Goal: Task Accomplishment & Management: Use online tool/utility

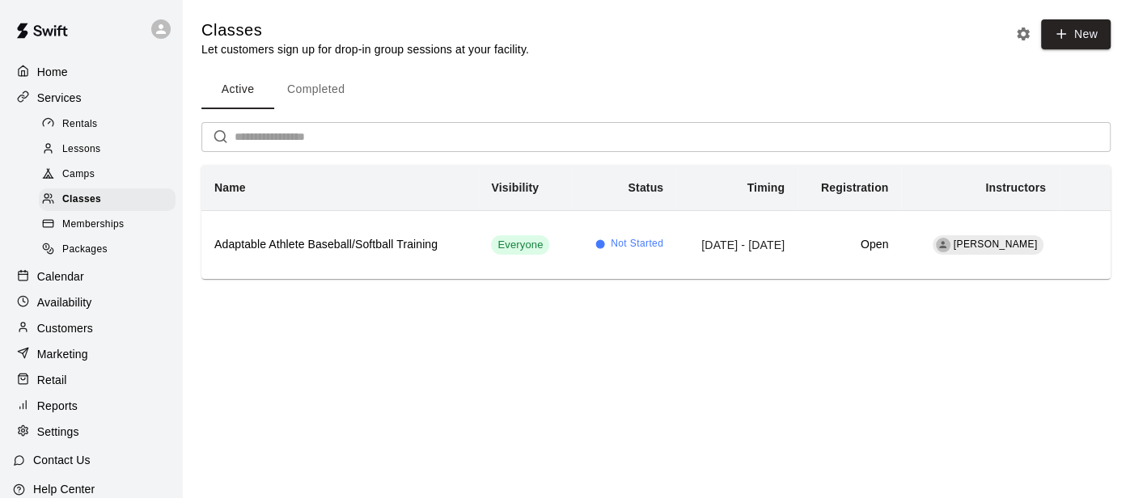
click at [40, 68] on p "Home" at bounding box center [52, 72] width 31 height 16
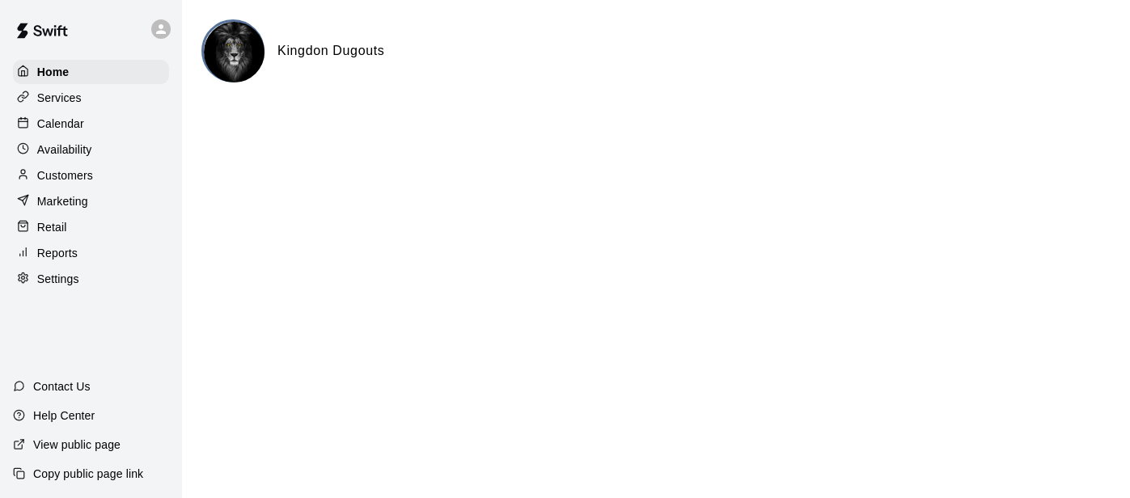
click at [39, 110] on div "Home Services Calendar Availability Customers Marketing Retail Reports Settings" at bounding box center [91, 175] width 182 height 235
click at [47, 101] on p "Services" at bounding box center [59, 98] width 44 height 16
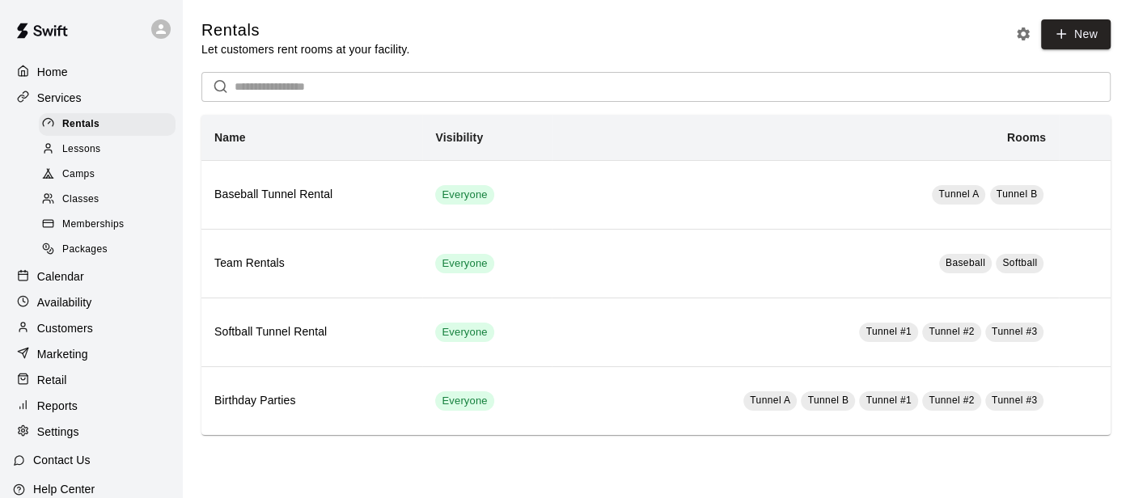
click at [89, 207] on span "Classes" at bounding box center [80, 200] width 36 height 16
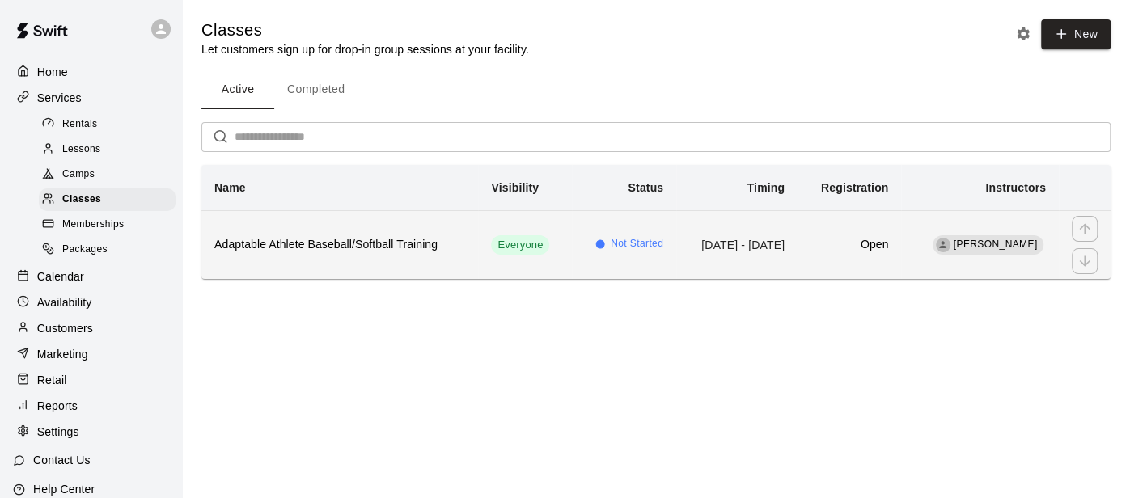
click at [323, 256] on th "Adaptable Athlete Baseball/Softball Training" at bounding box center [339, 244] width 277 height 69
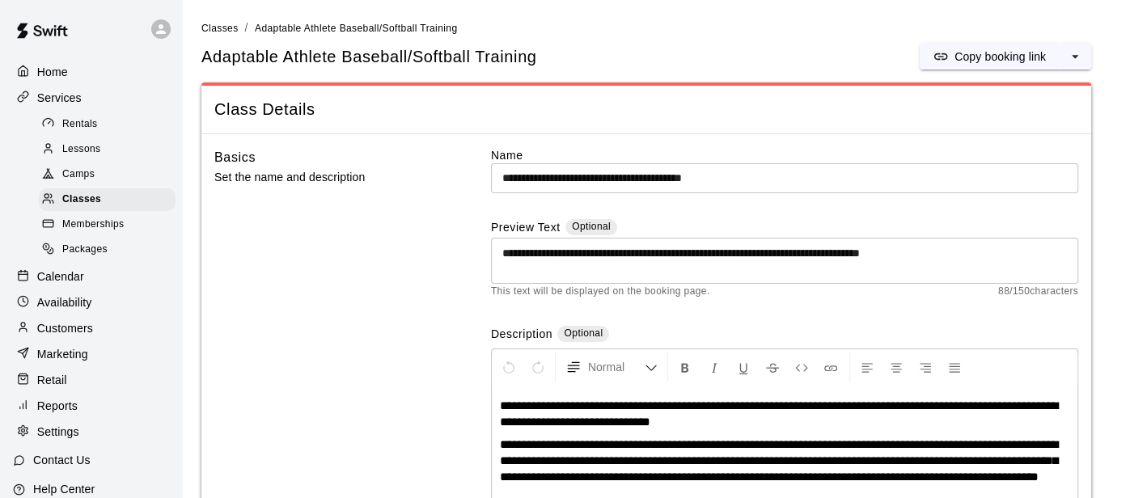
click at [54, 78] on p "Home" at bounding box center [52, 72] width 31 height 16
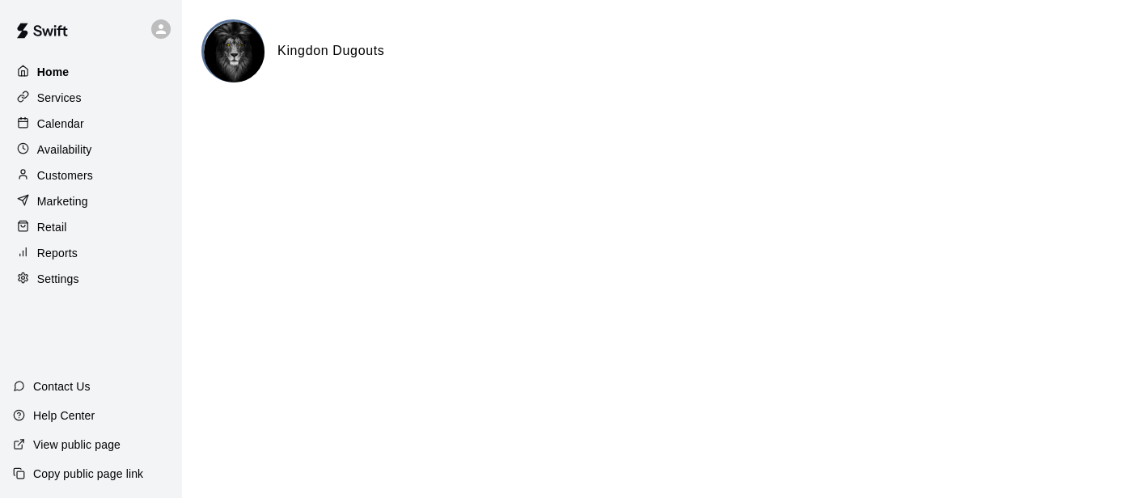
click at [54, 78] on p "Home" at bounding box center [53, 72] width 32 height 16
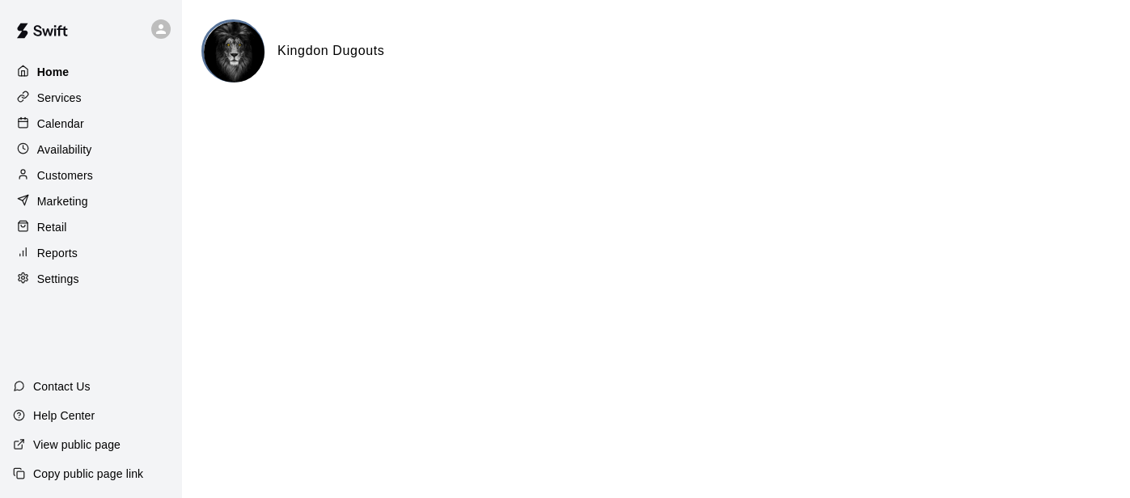
click at [54, 78] on p "Home" at bounding box center [53, 72] width 32 height 16
click at [37, 73] on p "Home" at bounding box center [53, 72] width 32 height 16
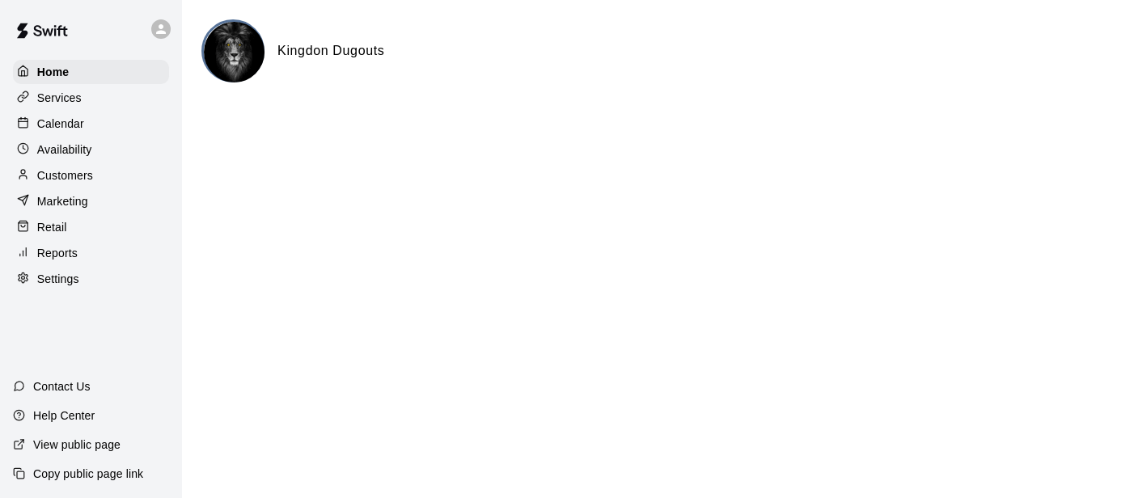
click at [47, 121] on p "Calendar" at bounding box center [60, 124] width 47 height 16
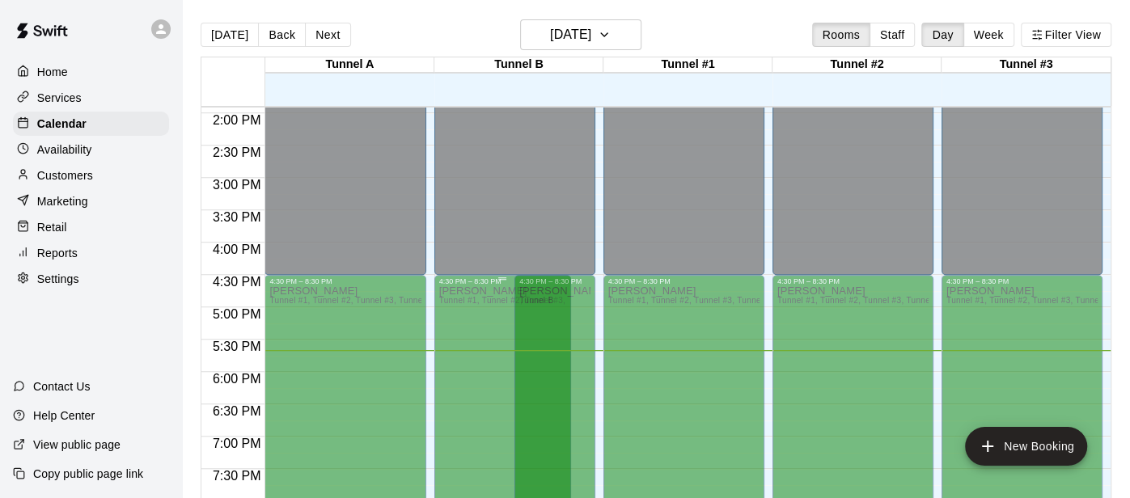
scroll to position [900, 0]
click at [269, 31] on button "Back" at bounding box center [282, 35] width 48 height 24
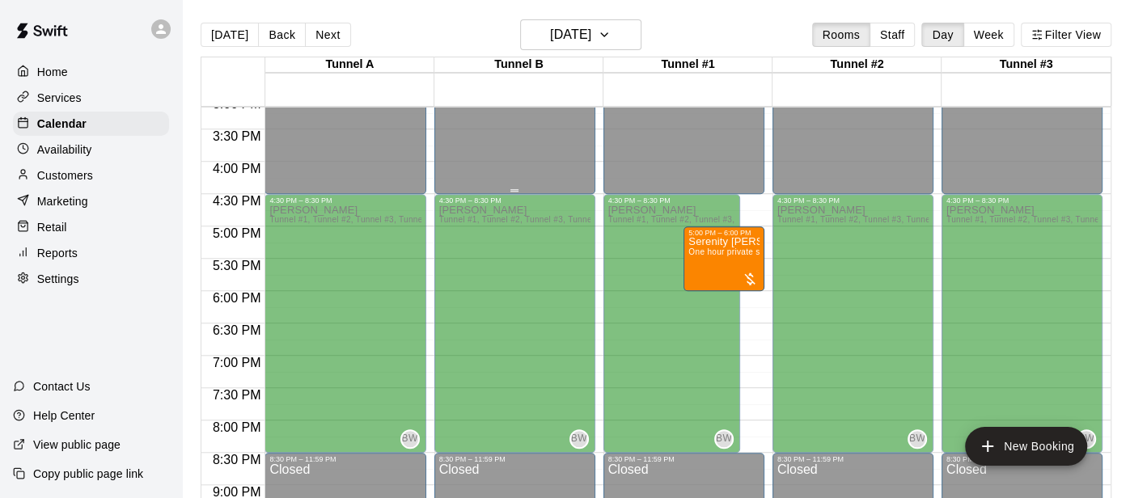
scroll to position [982, 0]
click at [288, 31] on button "Back" at bounding box center [282, 35] width 48 height 24
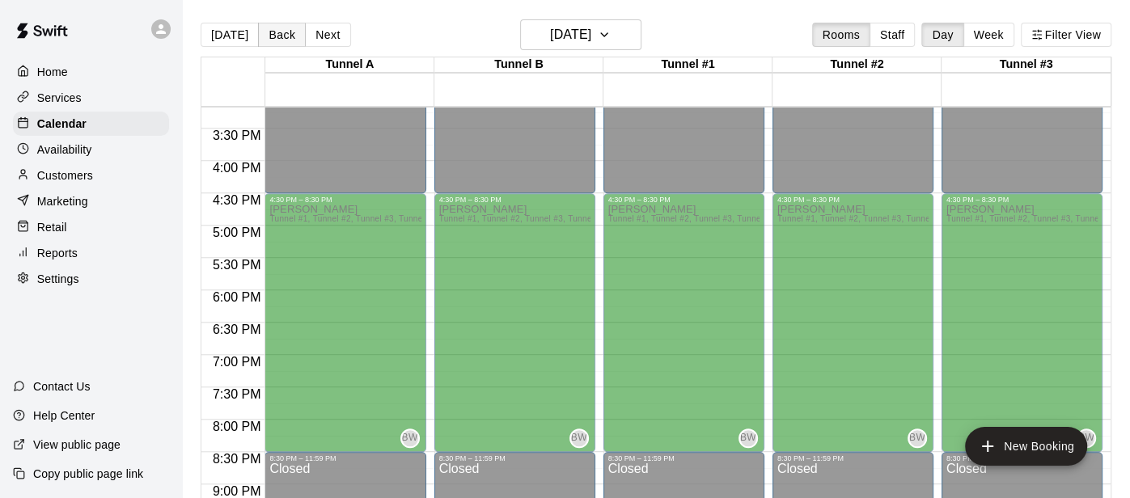
click at [288, 31] on button "Back" at bounding box center [282, 35] width 48 height 24
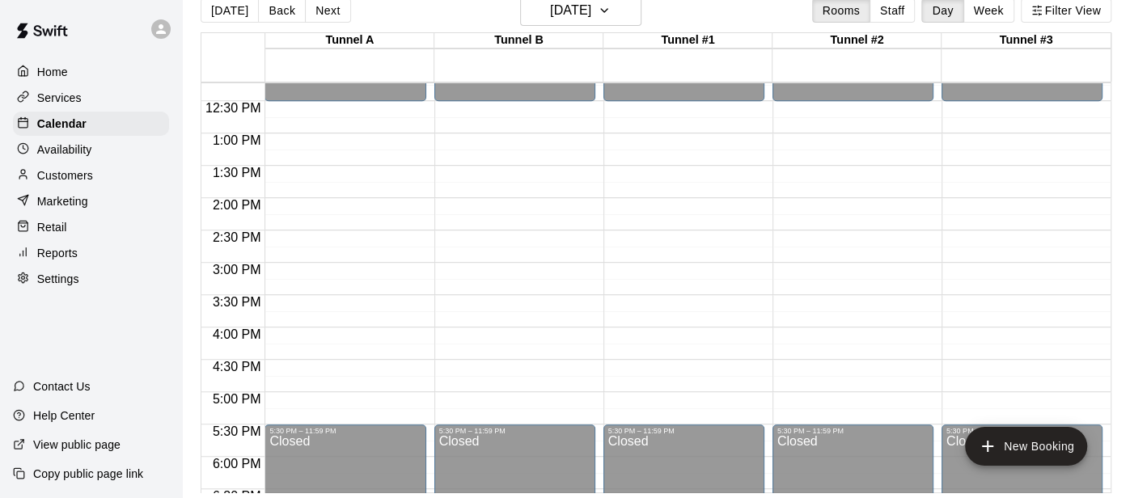
scroll to position [792, 0]
click at [269, 19] on button "Back" at bounding box center [282, 10] width 48 height 24
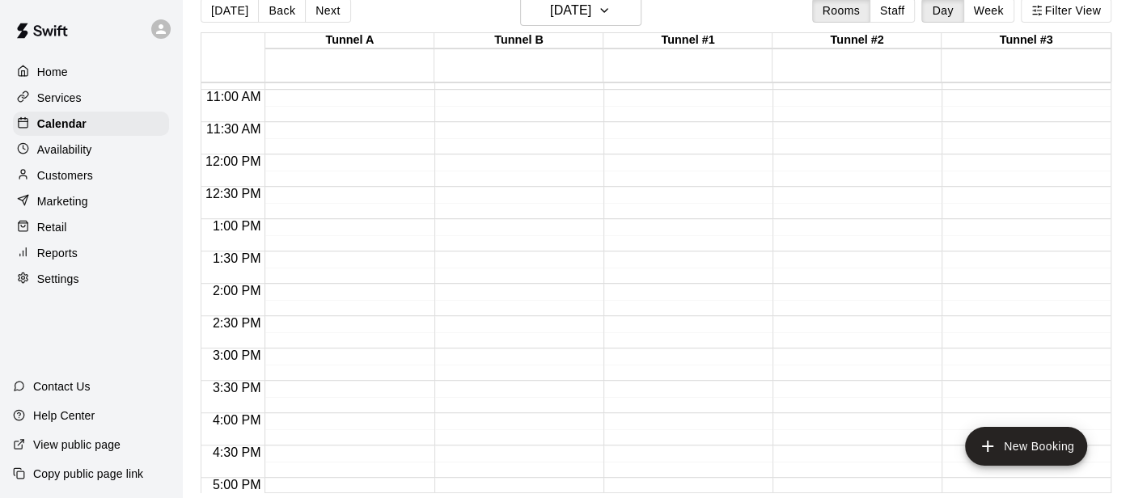
scroll to position [704, 0]
click at [984, 12] on button "Week" at bounding box center [989, 10] width 51 height 24
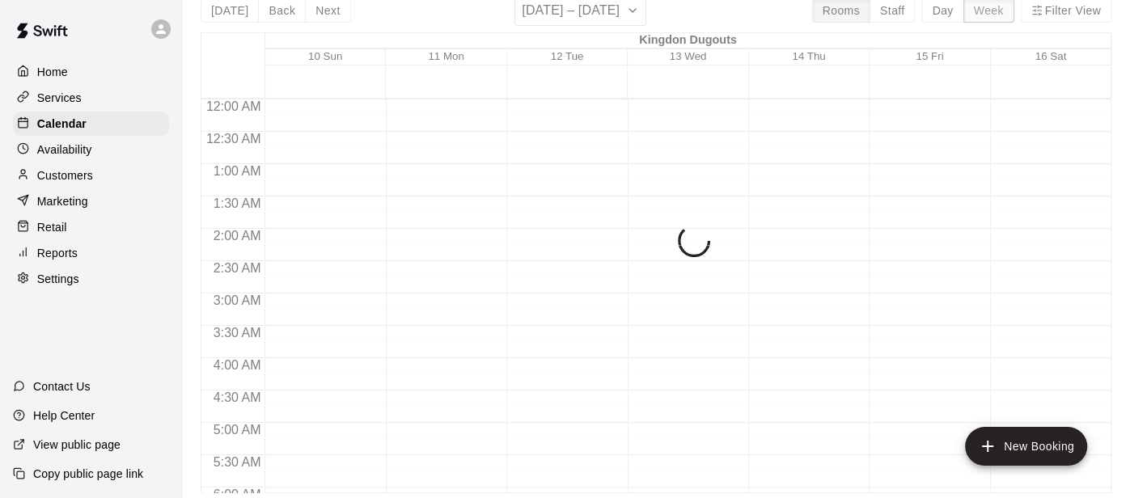
scroll to position [1144, 0]
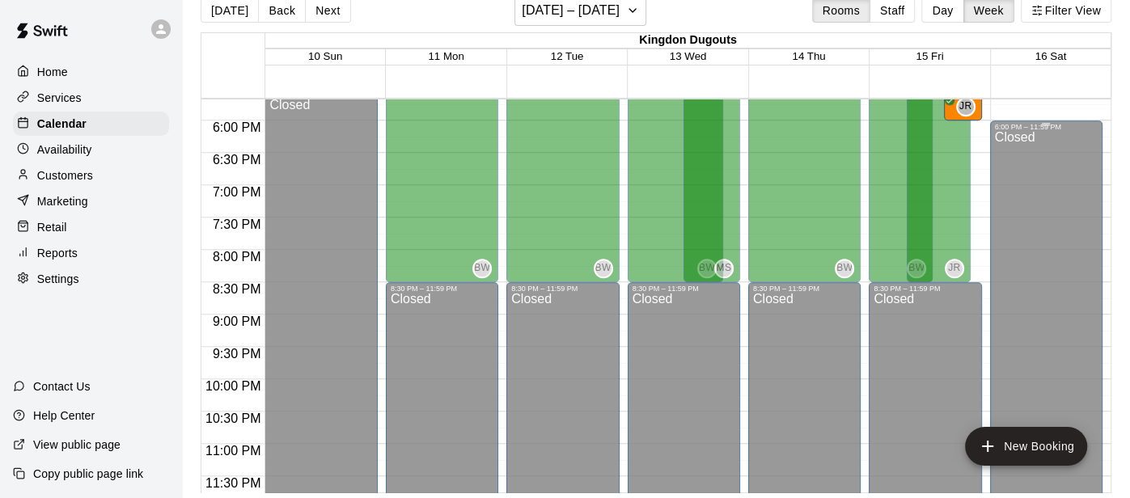
click at [1029, 258] on div "Closed" at bounding box center [1046, 322] width 103 height 383
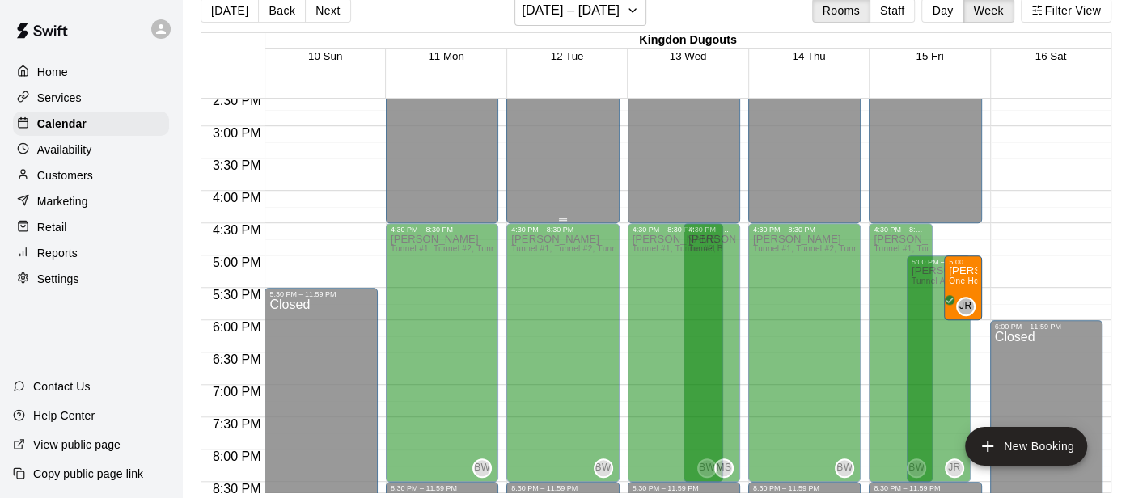
scroll to position [947, 0]
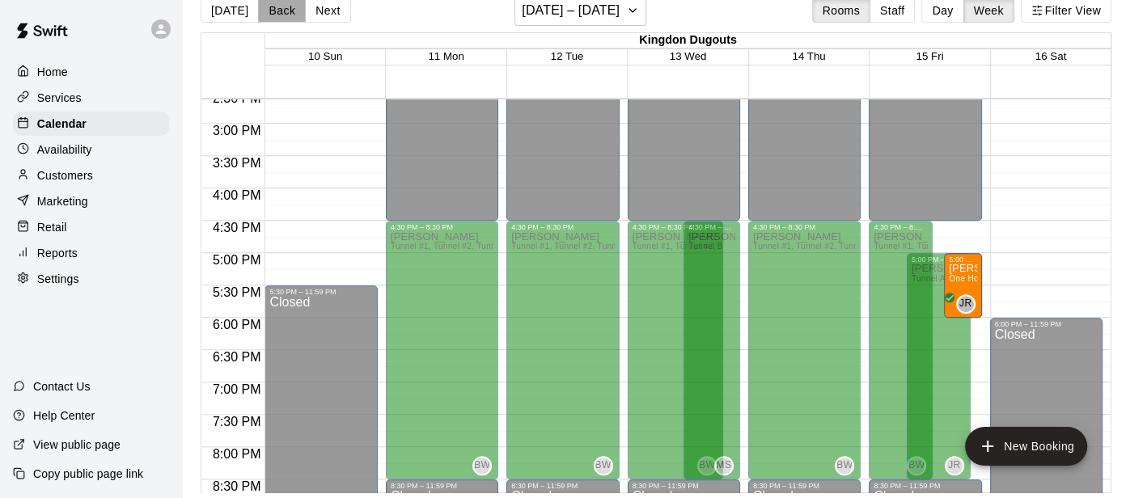
click at [273, 19] on button "Back" at bounding box center [282, 10] width 48 height 24
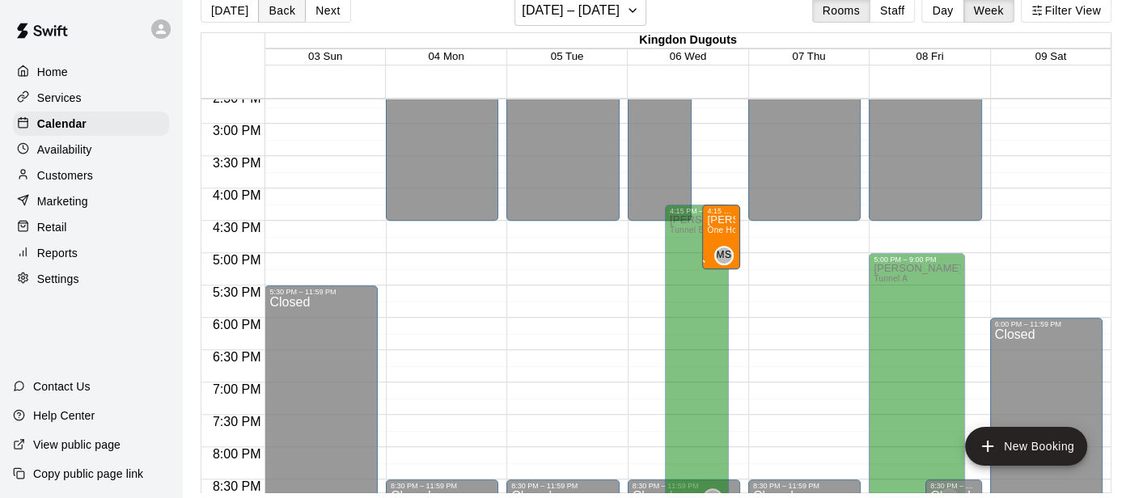
click at [273, 19] on button "Back" at bounding box center [282, 10] width 48 height 24
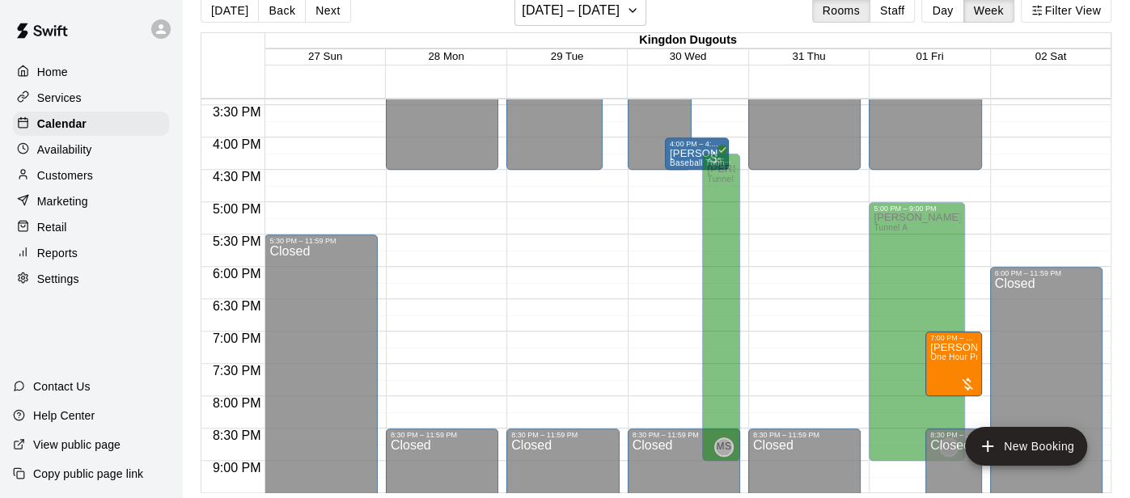
scroll to position [995, 0]
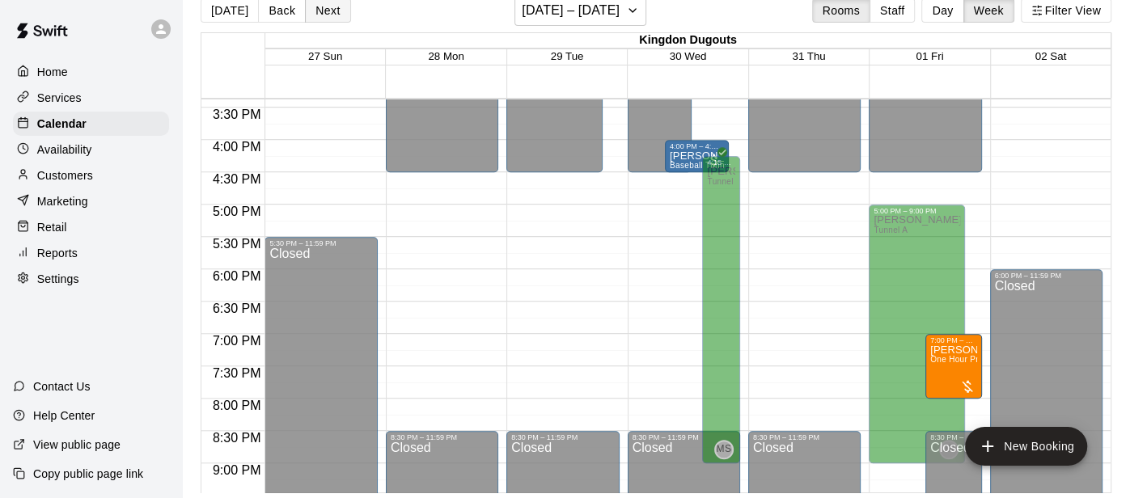
click at [317, 15] on button "Next" at bounding box center [327, 10] width 45 height 24
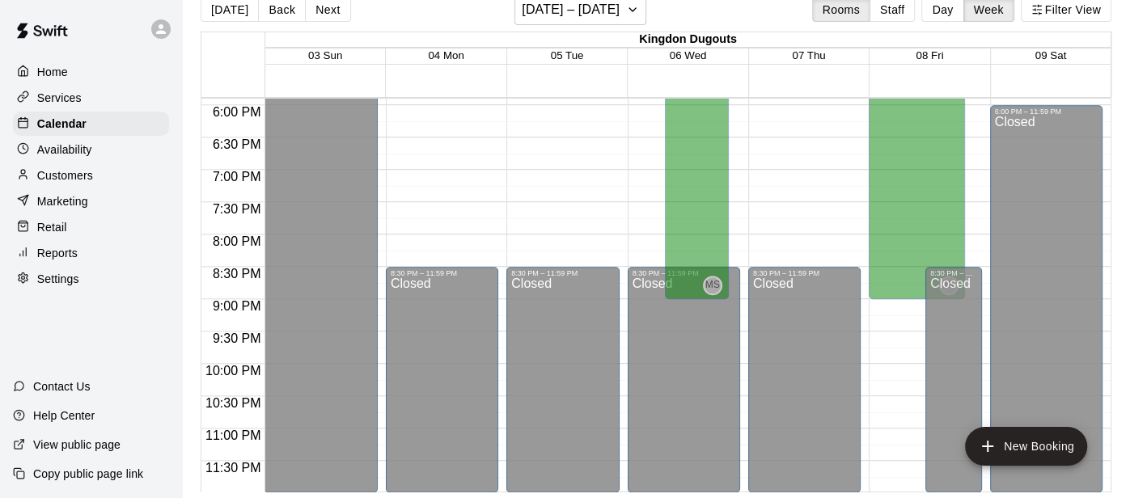
scroll to position [0, 0]
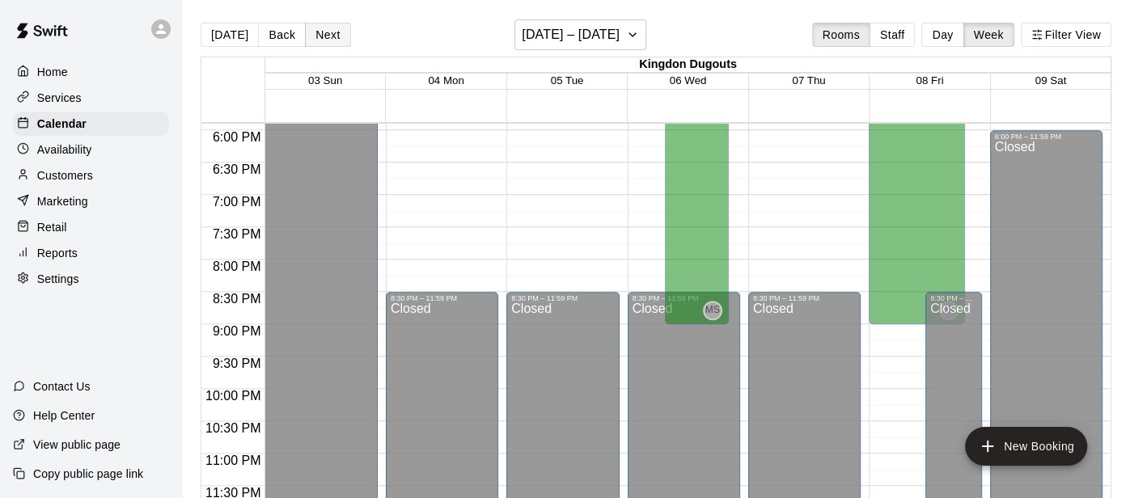
click at [327, 29] on button "Next" at bounding box center [327, 35] width 45 height 24
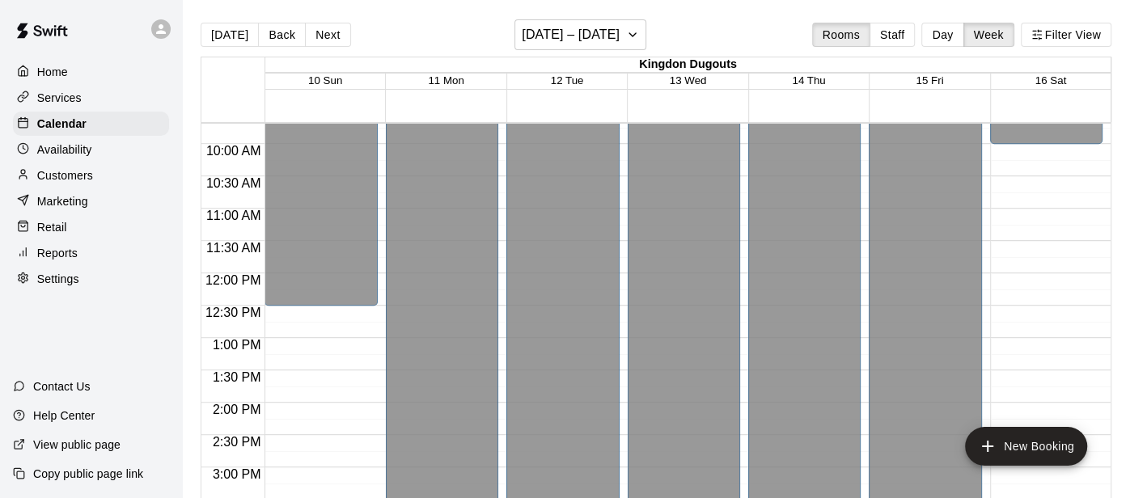
scroll to position [1159, 0]
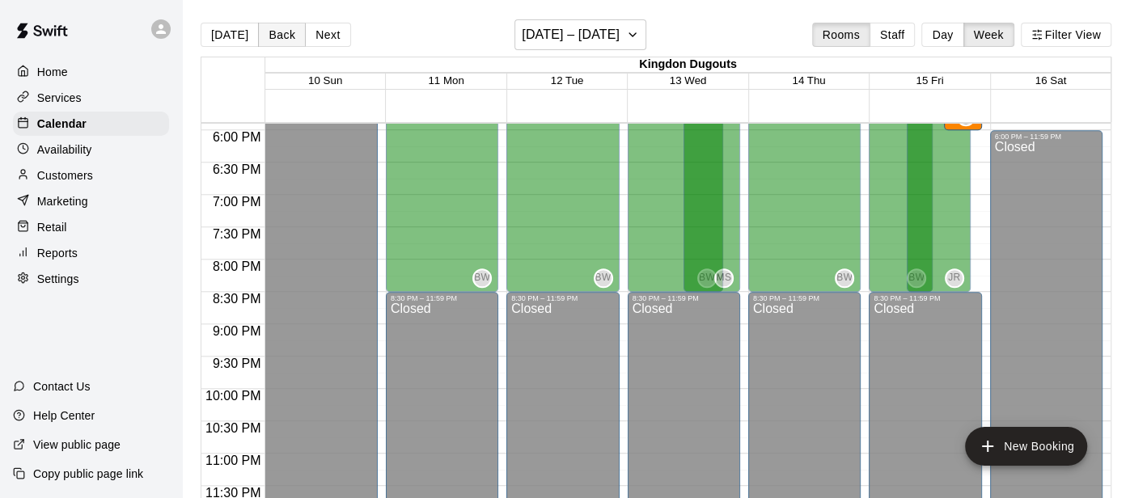
click at [271, 40] on button "Back" at bounding box center [282, 35] width 48 height 24
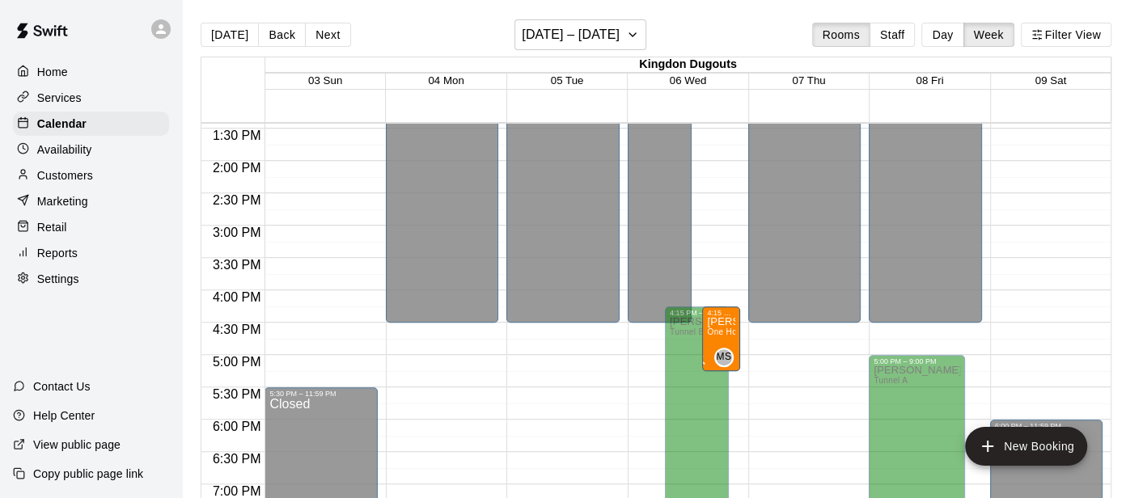
scroll to position [870, 0]
click at [83, 153] on p "Availability" at bounding box center [64, 150] width 55 height 16
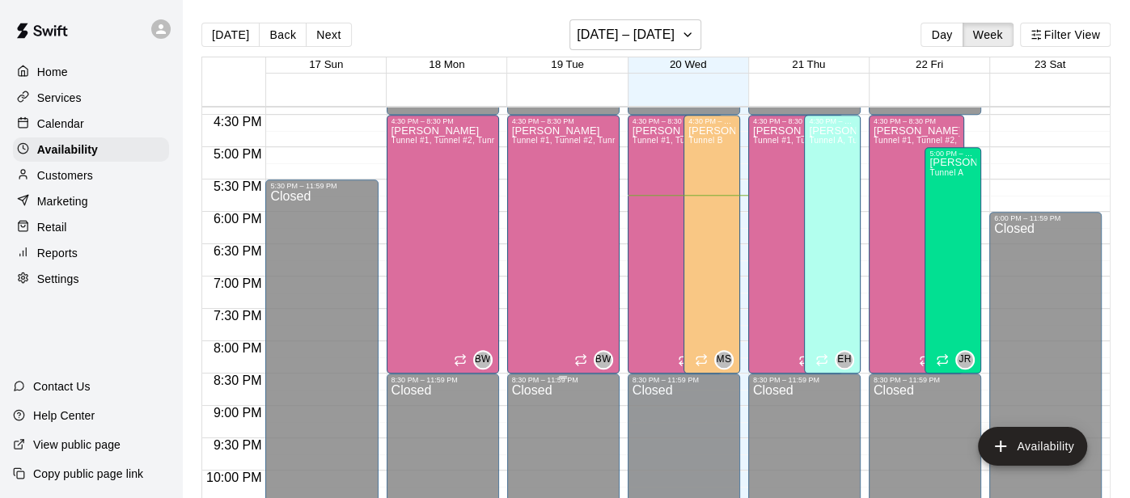
scroll to position [1062, 0]
click at [276, 36] on button "Back" at bounding box center [283, 35] width 48 height 24
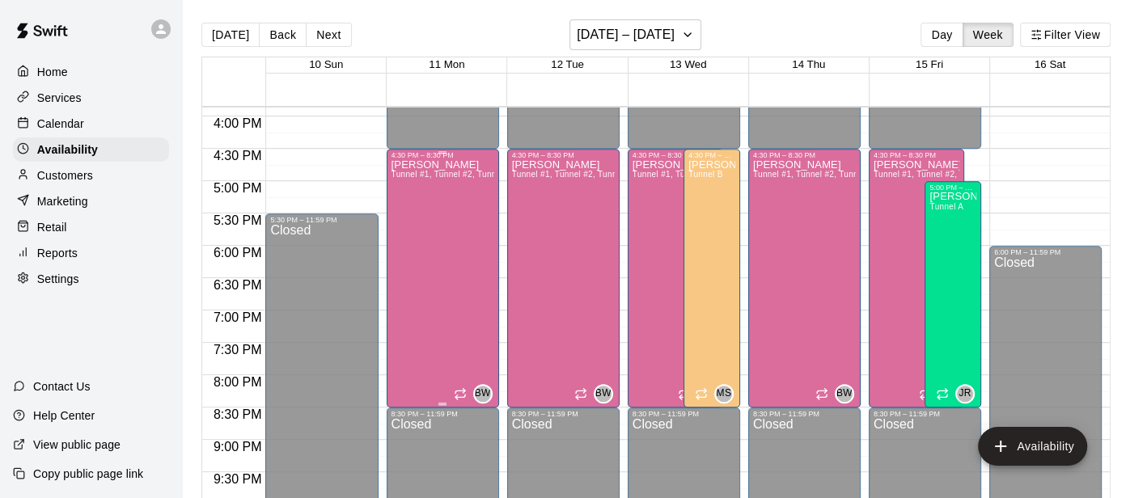
scroll to position [1027, 0]
click at [265, 36] on button "Back" at bounding box center [283, 35] width 48 height 24
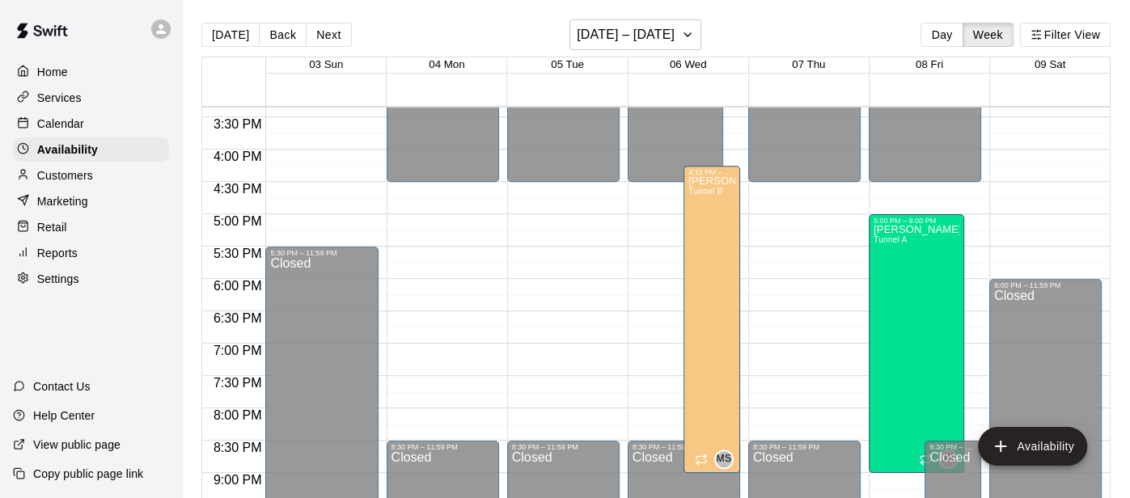
scroll to position [0, 0]
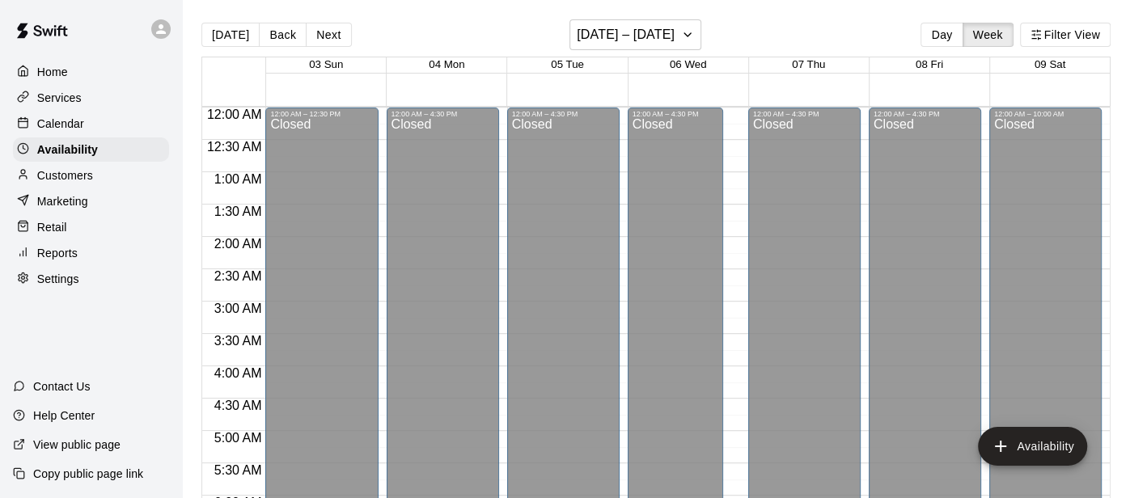
click at [66, 79] on p "Home" at bounding box center [52, 72] width 31 height 16
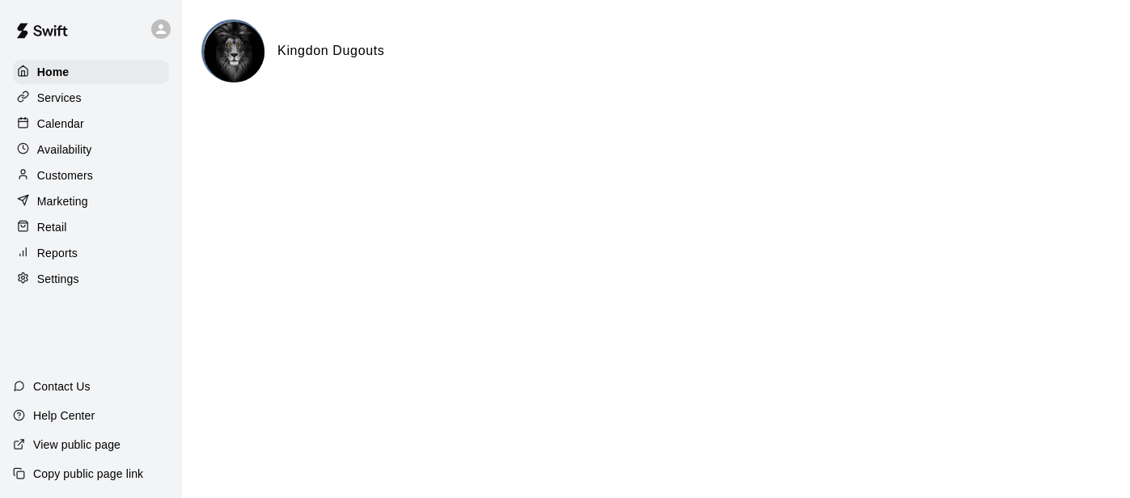
click at [74, 210] on div "Marketing" at bounding box center [91, 201] width 156 height 24
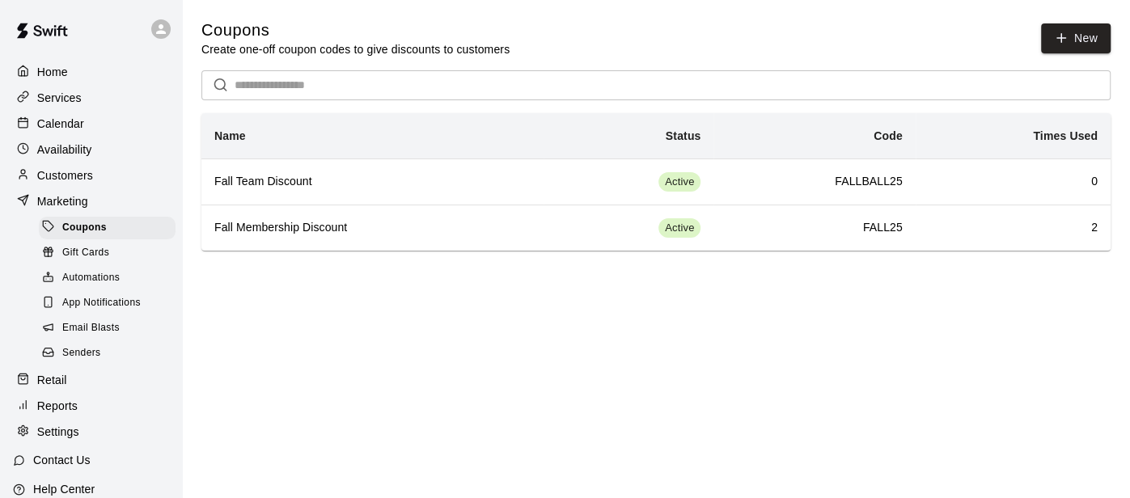
click at [100, 337] on div "Email Blasts" at bounding box center [107, 328] width 137 height 23
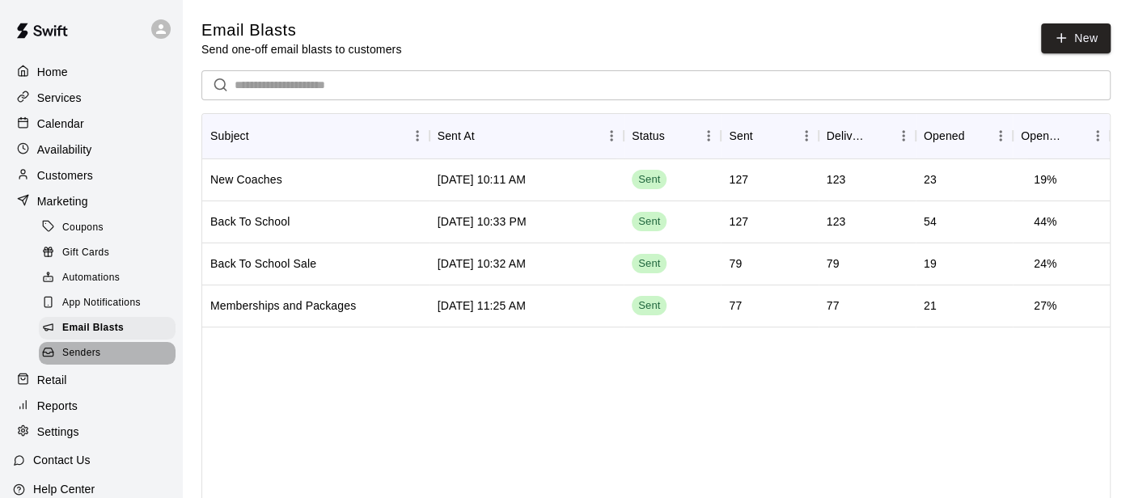
click at [90, 359] on span "Senders" at bounding box center [81, 353] width 39 height 16
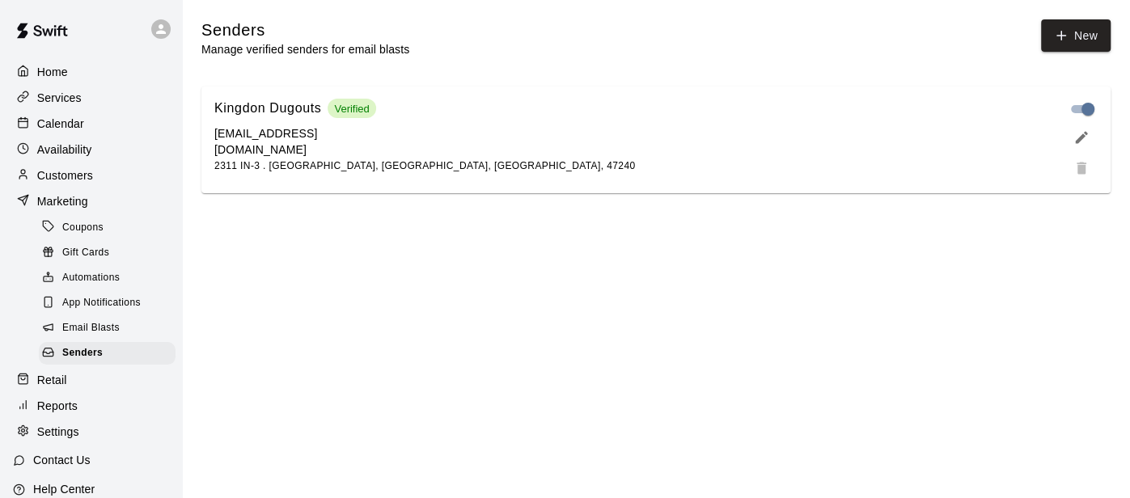
click at [82, 284] on span "Automations" at bounding box center [90, 278] width 57 height 16
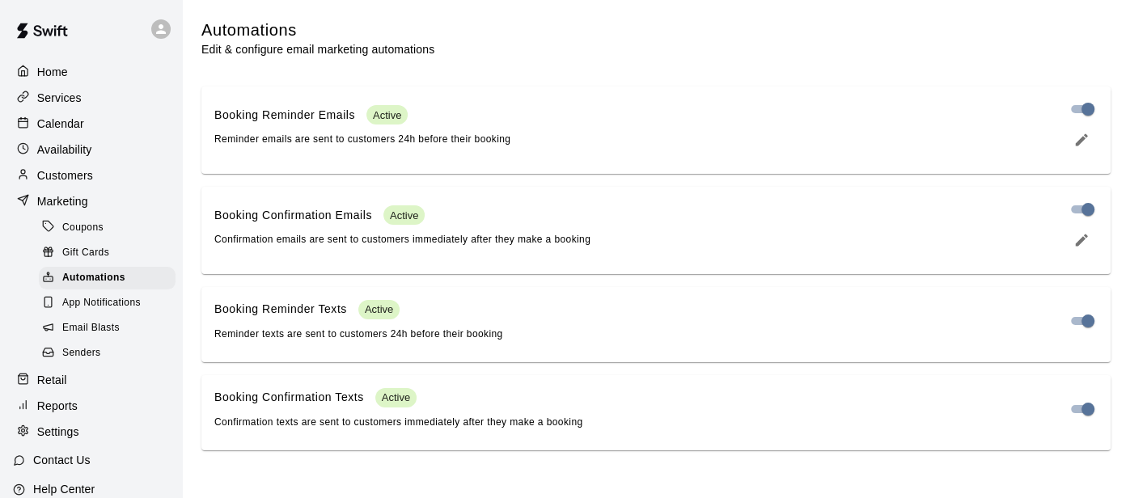
click at [75, 313] on div "App Notifications" at bounding box center [107, 303] width 137 height 23
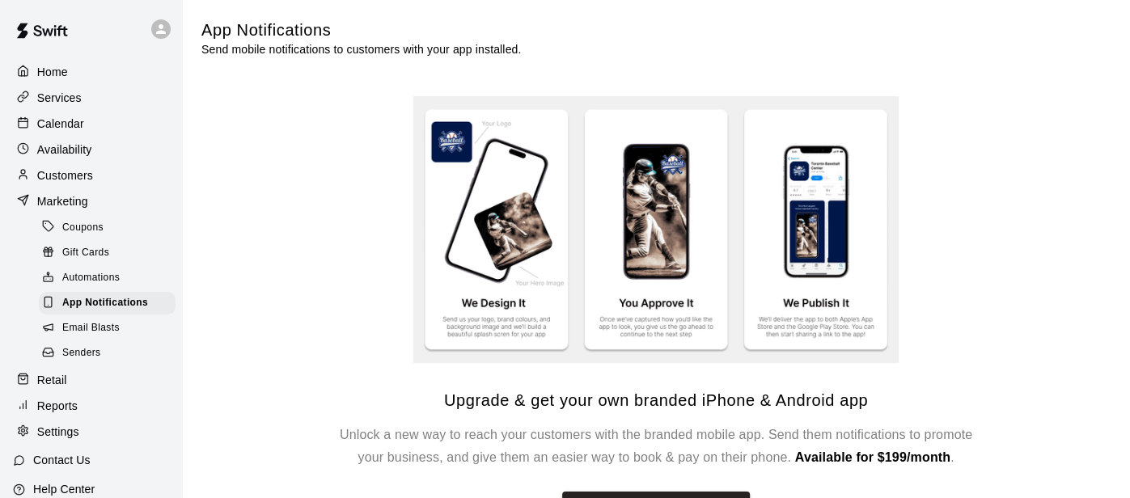
scroll to position [55, 0]
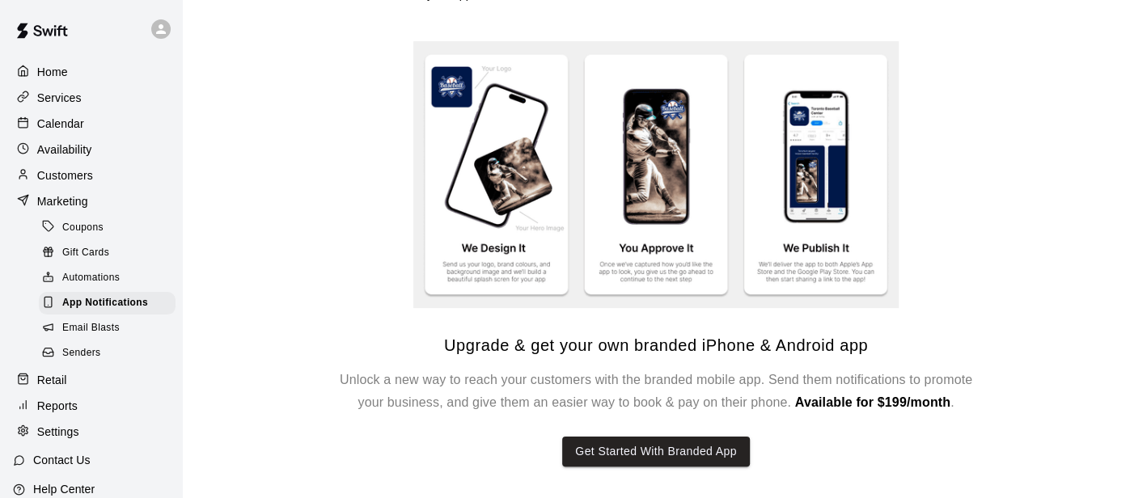
click at [78, 324] on span "Email Blasts" at bounding box center [90, 328] width 57 height 16
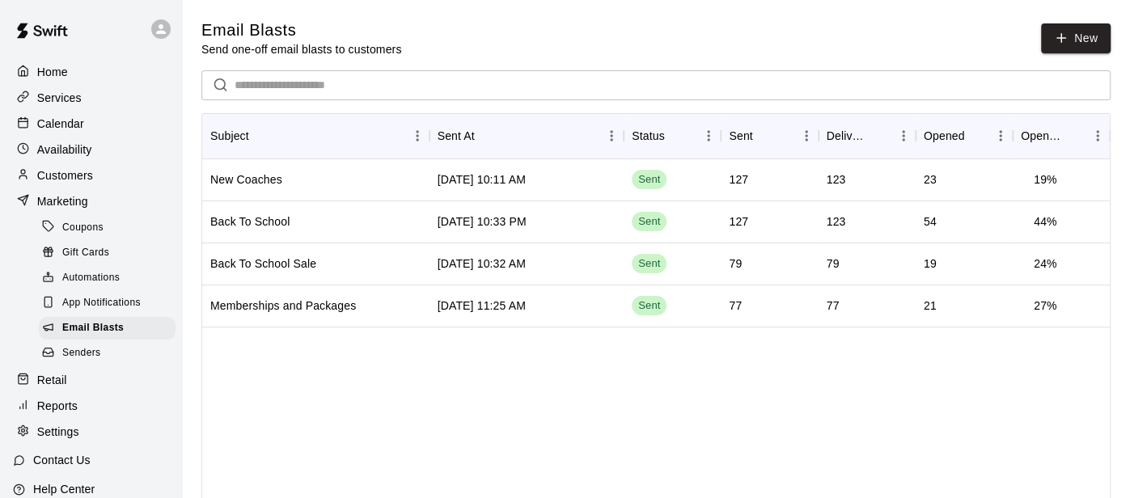
click at [81, 347] on span "Senders" at bounding box center [81, 353] width 39 height 16
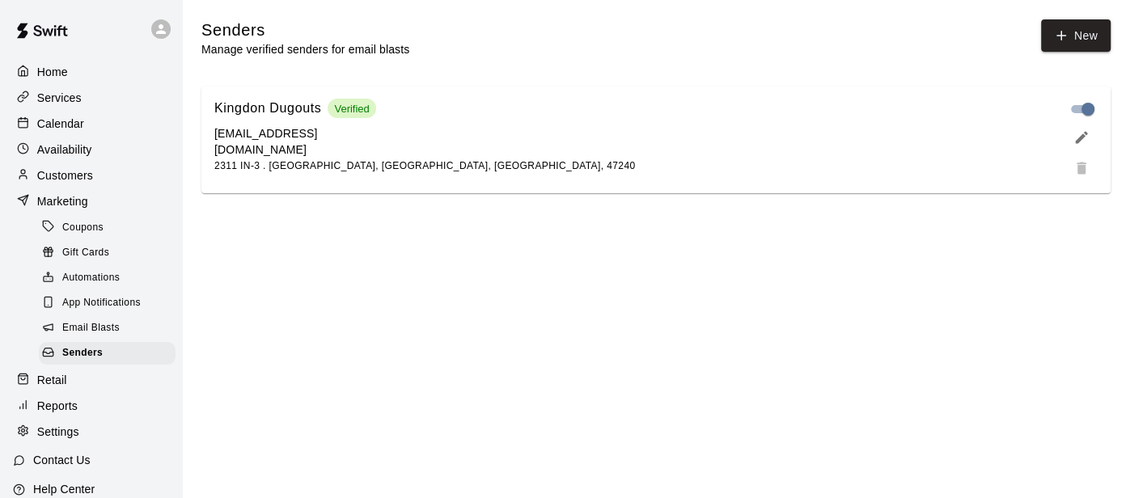
click at [88, 338] on div "Email Blasts" at bounding box center [107, 328] width 137 height 23
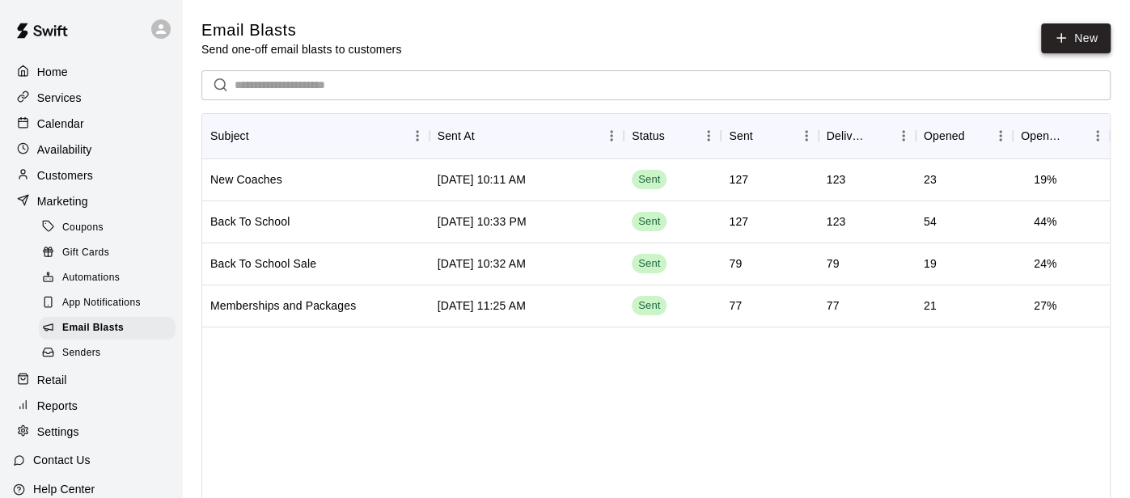
click at [1083, 47] on link "New" at bounding box center [1076, 38] width 70 height 30
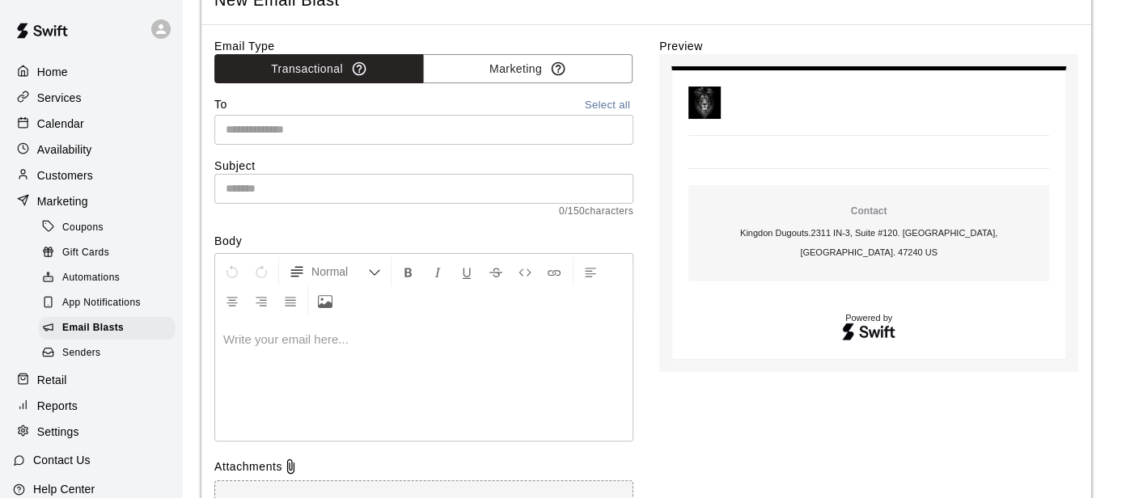
scroll to position [74, 0]
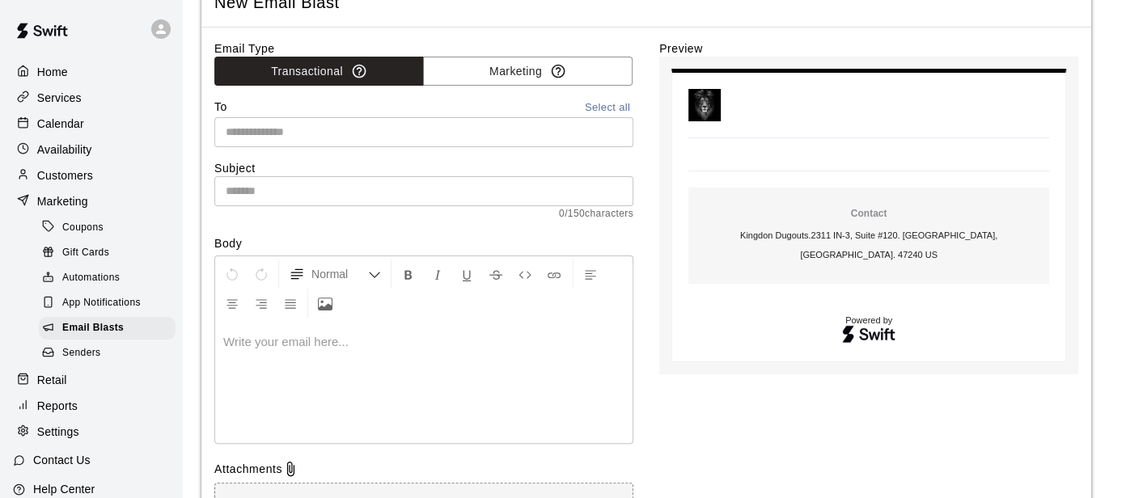
click at [389, 125] on input "text" at bounding box center [422, 132] width 407 height 20
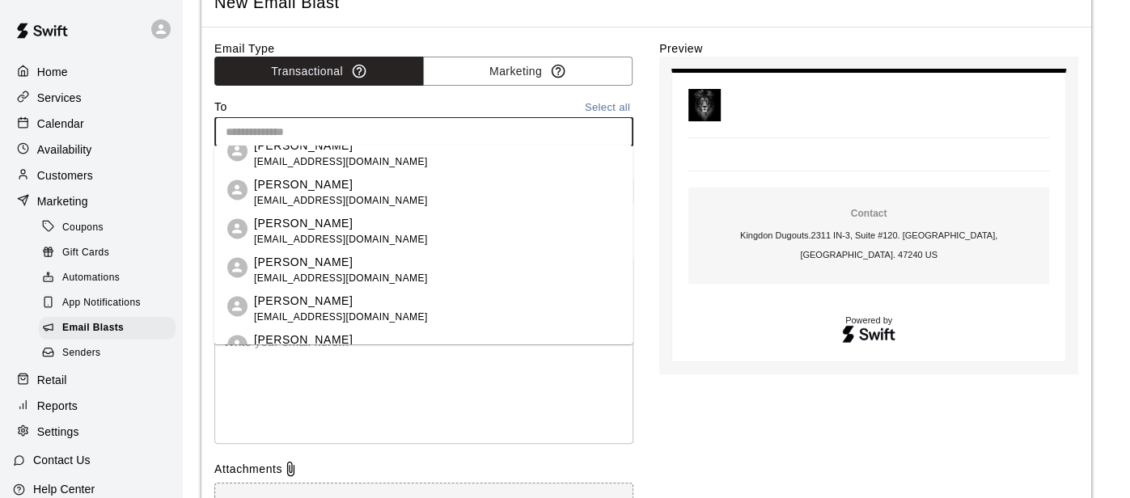
scroll to position [5798, 0]
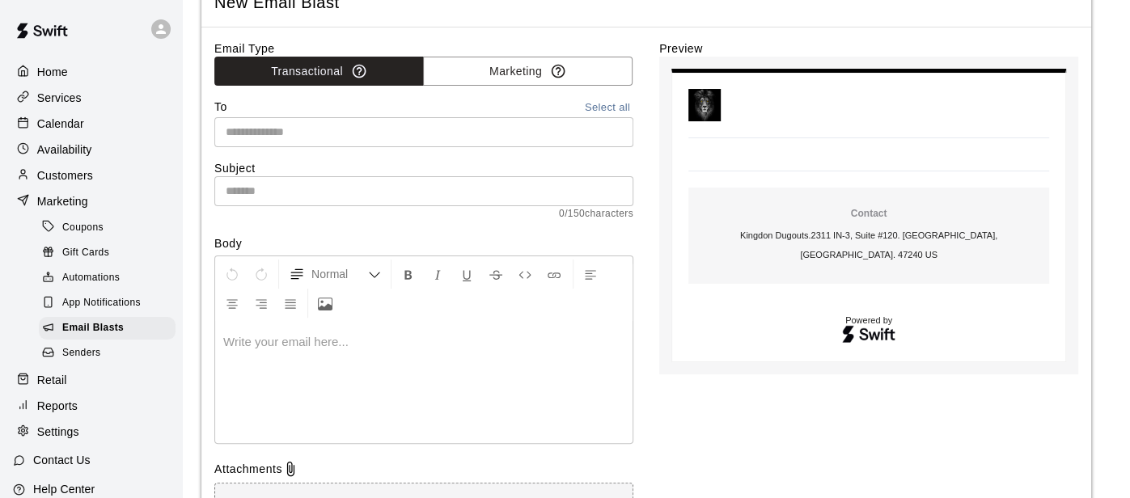
click at [489, 6] on span "New Email Blast" at bounding box center [646, 3] width 864 height 22
